Goal: Navigation & Orientation: Find specific page/section

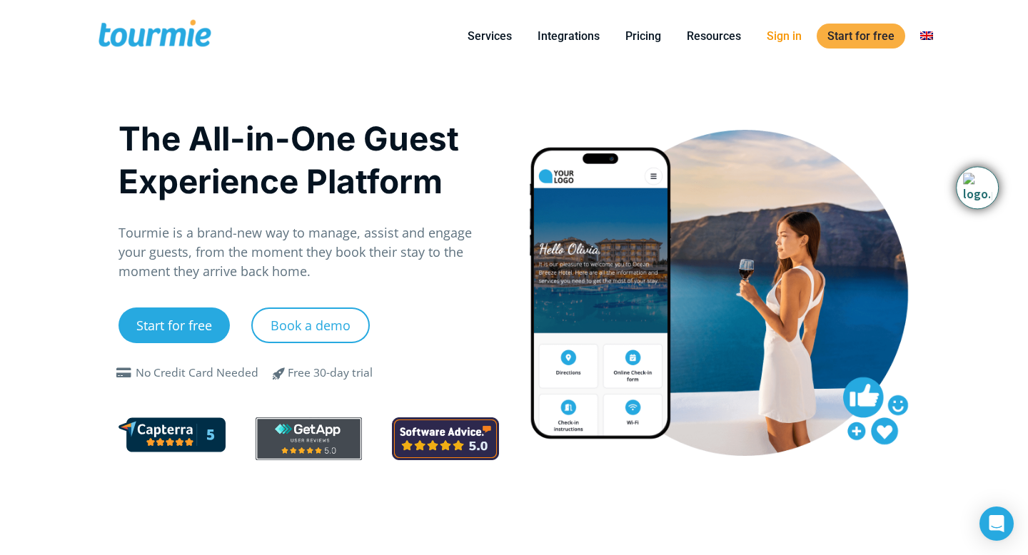
click at [781, 36] on link "Sign in" at bounding box center [784, 36] width 56 height 18
click at [784, 36] on link "Sign in" at bounding box center [784, 36] width 56 height 18
click at [787, 36] on link "Sign in" at bounding box center [784, 36] width 56 height 18
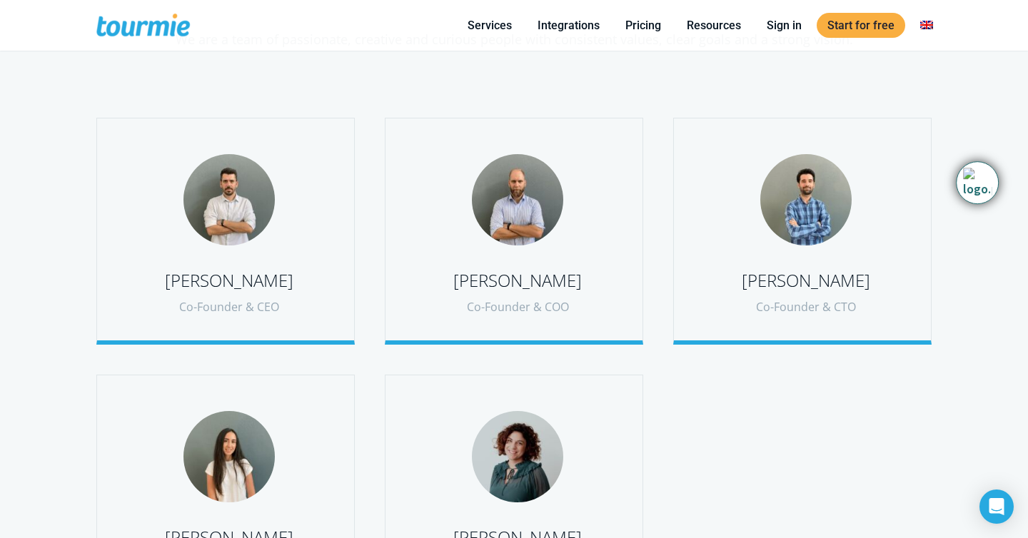
scroll to position [643, 0]
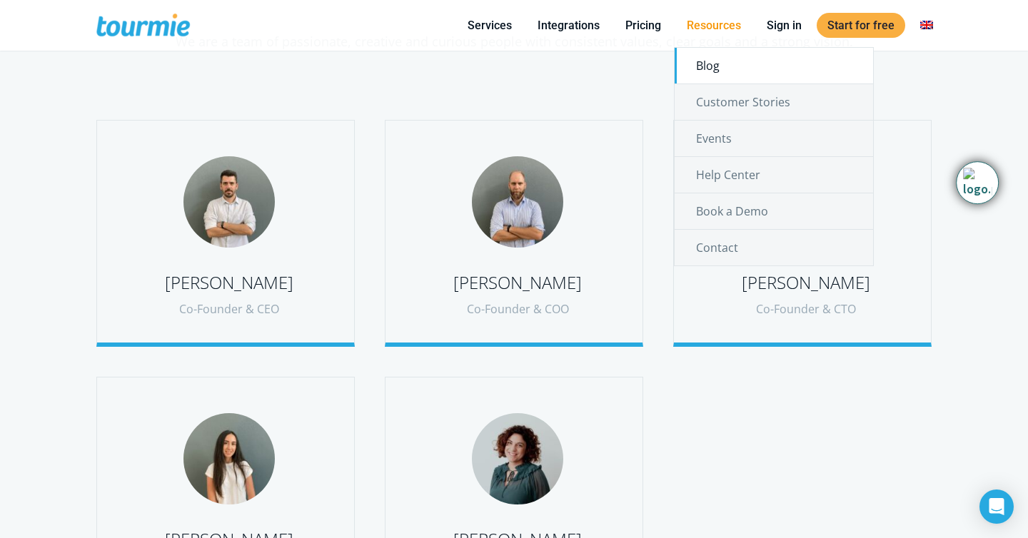
click at [715, 66] on link "Blog" at bounding box center [774, 66] width 198 height 36
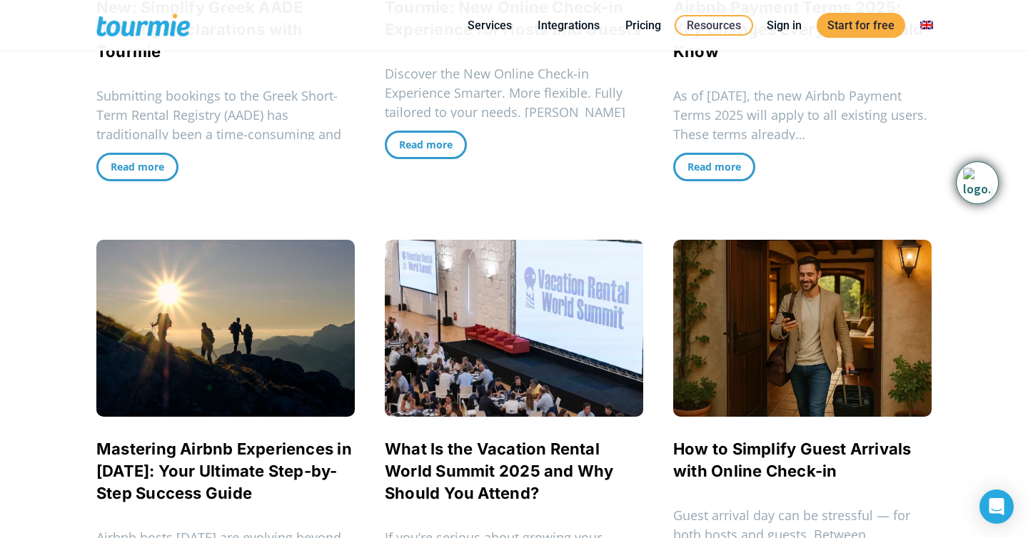
scroll to position [605, 0]
